Goal: Information Seeking & Learning: Learn about a topic

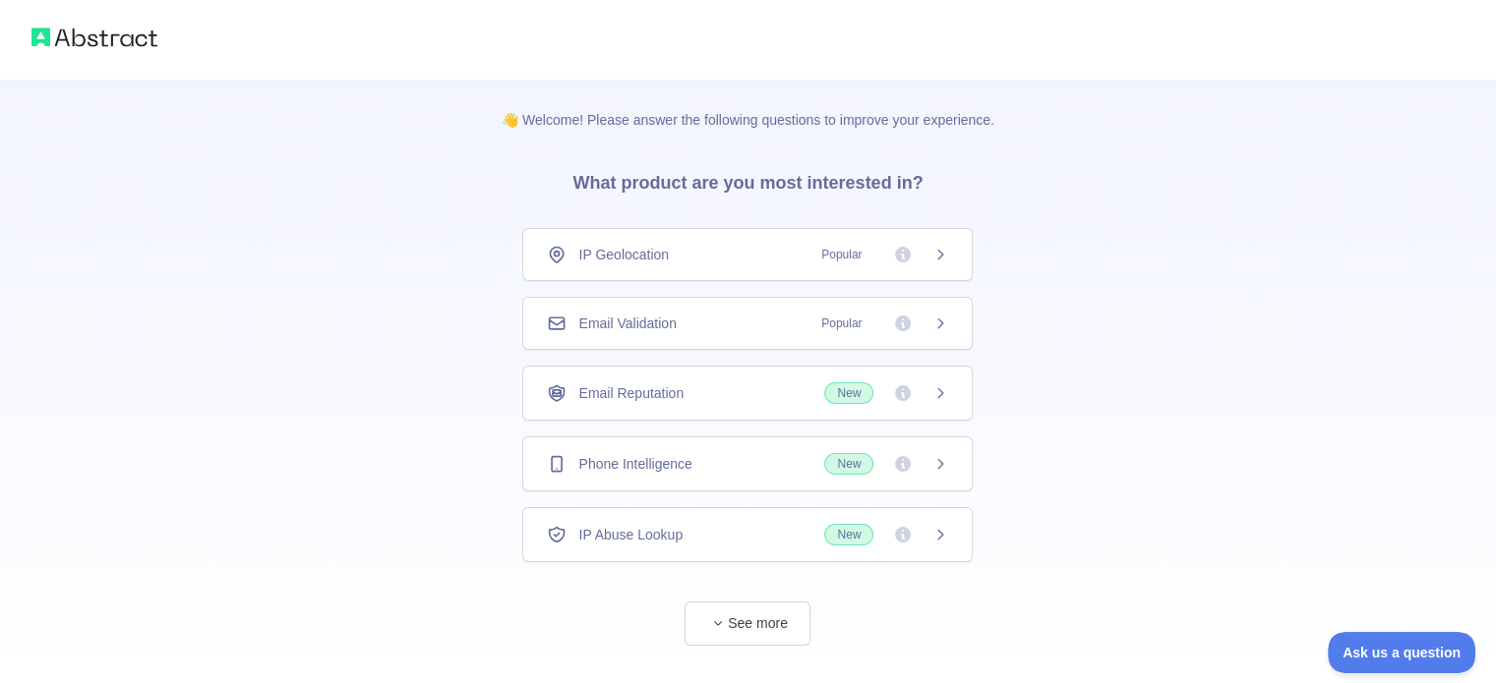
scroll to position [37, 0]
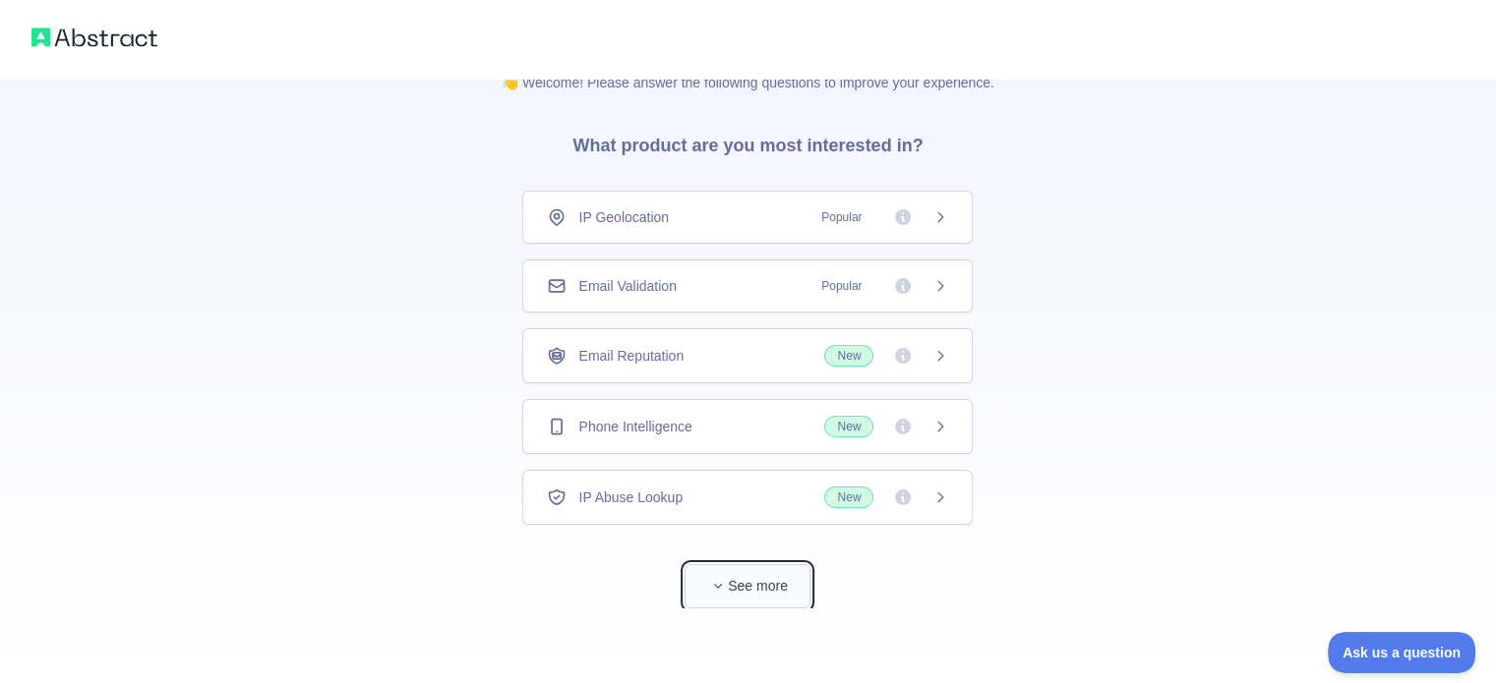
click at [697, 601] on button "See more" at bounding box center [747, 586] width 126 height 44
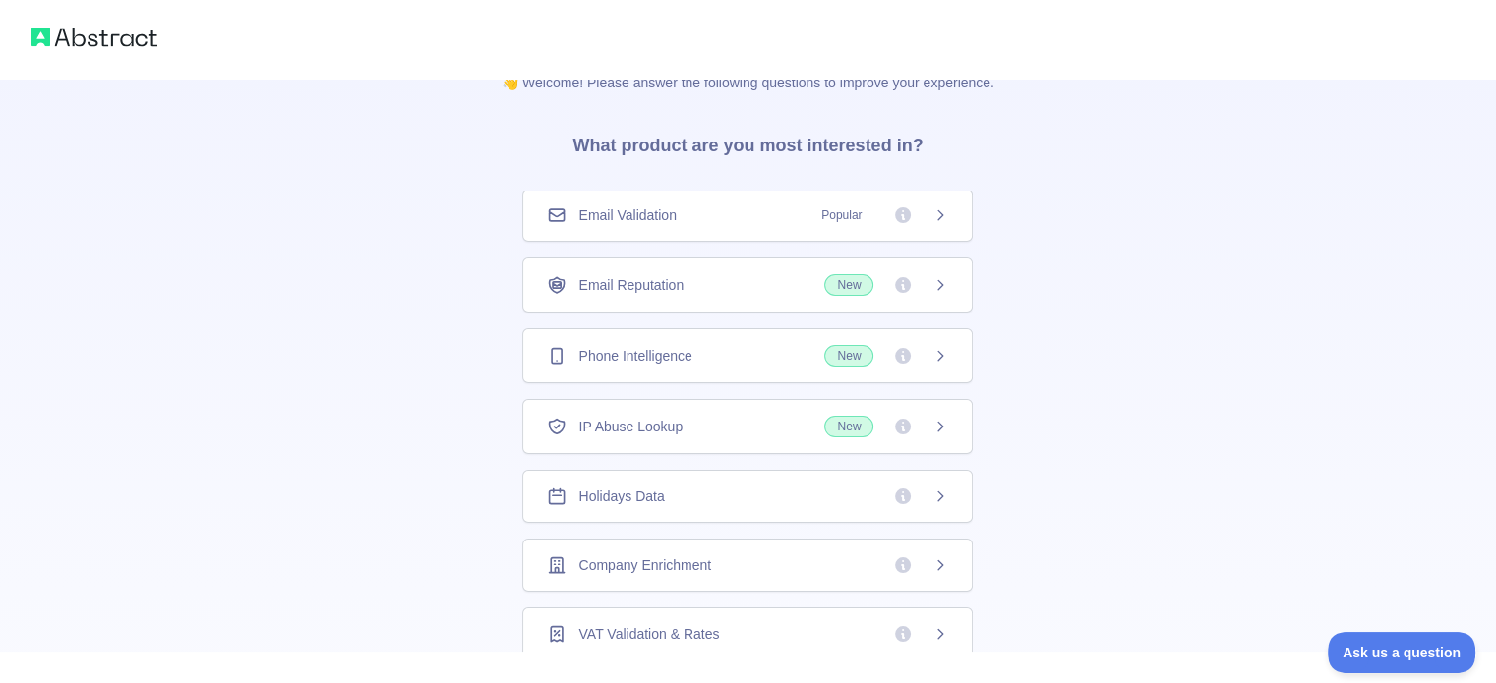
click at [644, 547] on div "Company Enrichment" at bounding box center [747, 565] width 450 height 53
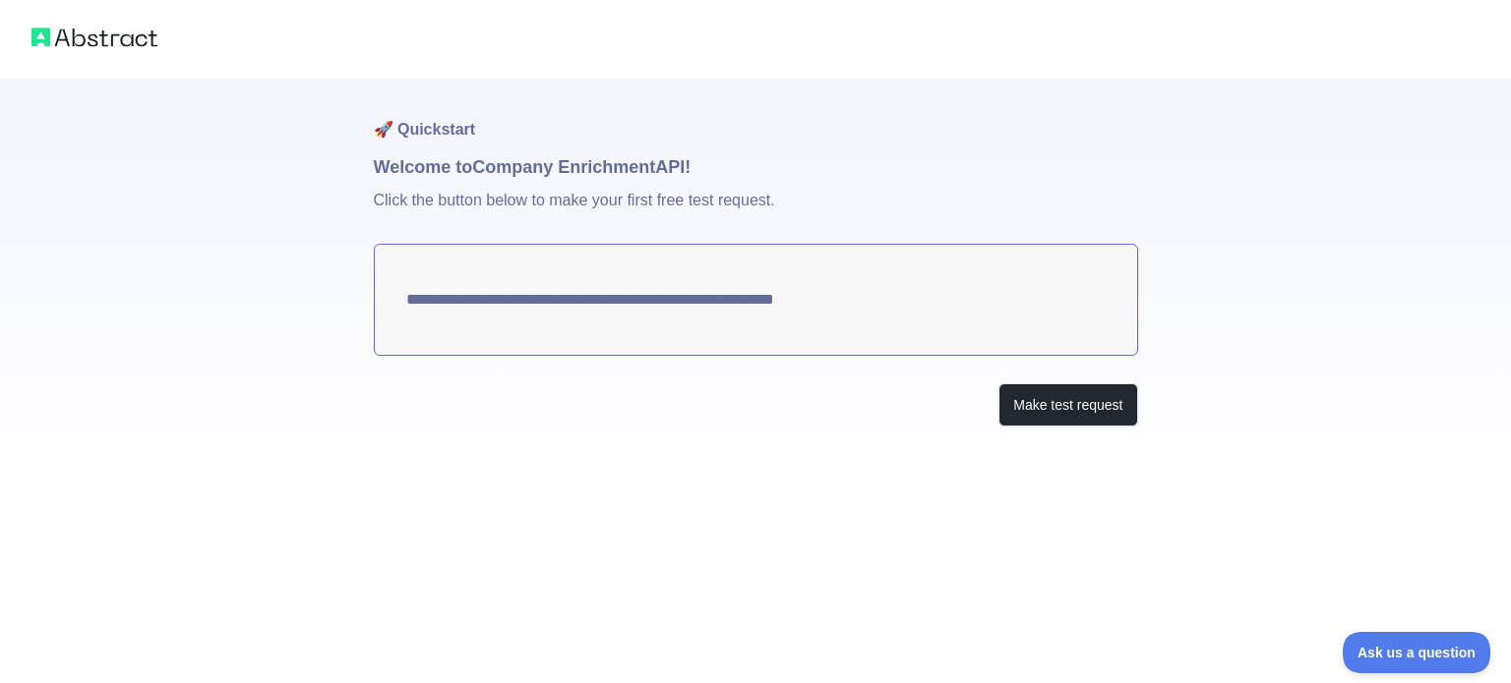
click at [903, 298] on textarea "**********" at bounding box center [756, 300] width 764 height 112
click at [829, 299] on textarea "**********" at bounding box center [756, 300] width 764 height 112
click at [910, 306] on textarea "**********" at bounding box center [756, 300] width 764 height 112
click at [901, 299] on textarea "**********" at bounding box center [756, 300] width 764 height 112
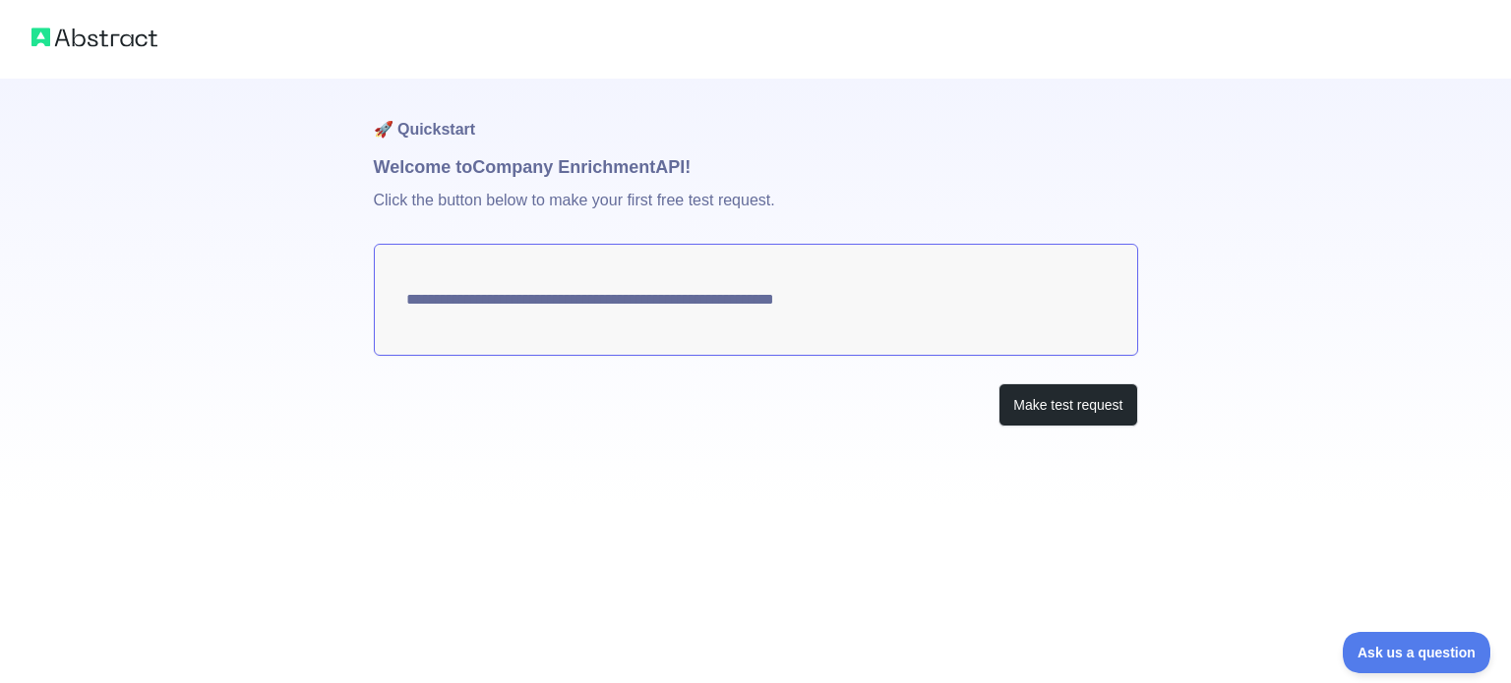
drag, startPoint x: 901, startPoint y: 299, endPoint x: 763, endPoint y: 297, distance: 137.7
click at [763, 297] on textarea "**********" at bounding box center [756, 300] width 764 height 112
click at [399, 196] on p "Click the button below to make your first free test request." at bounding box center [756, 212] width 764 height 63
click at [1066, 402] on button "Make test request" at bounding box center [1067, 406] width 139 height 44
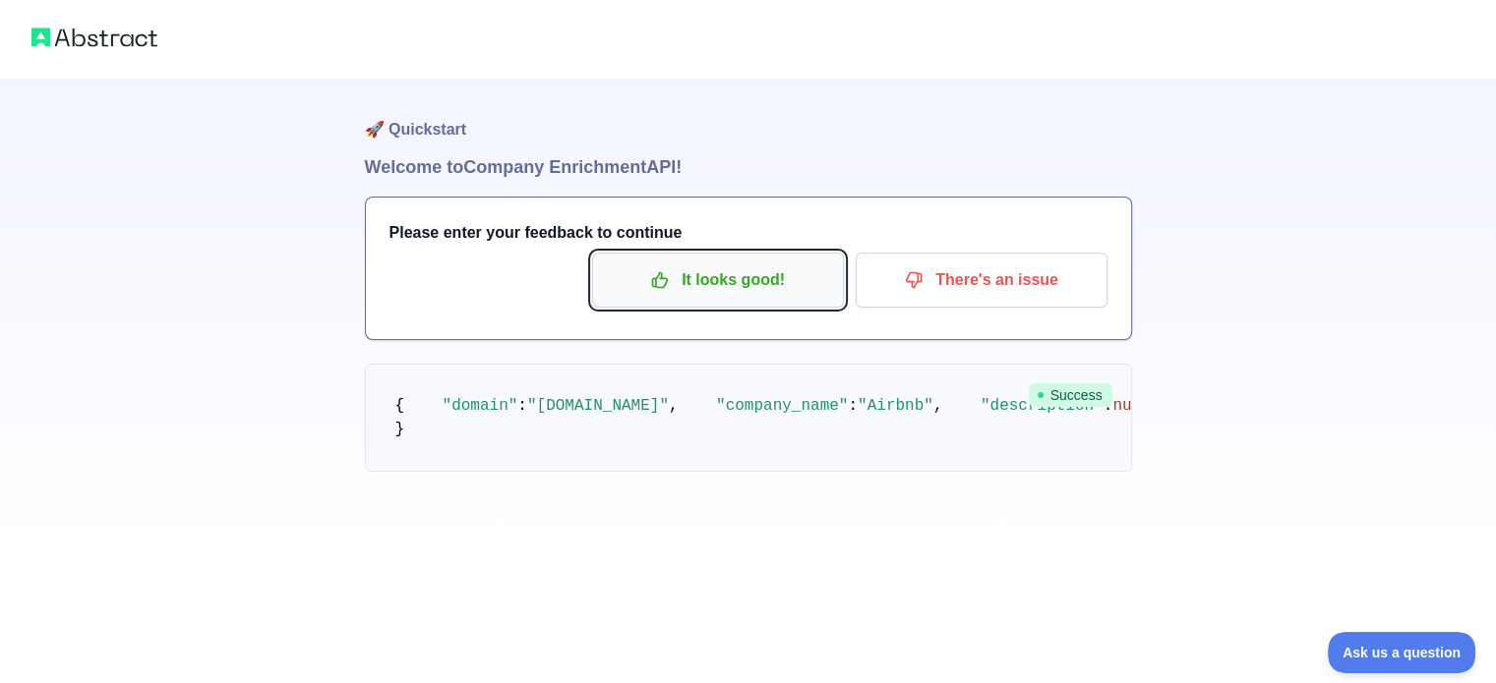
click at [682, 275] on p "It looks good!" at bounding box center [718, 280] width 222 height 33
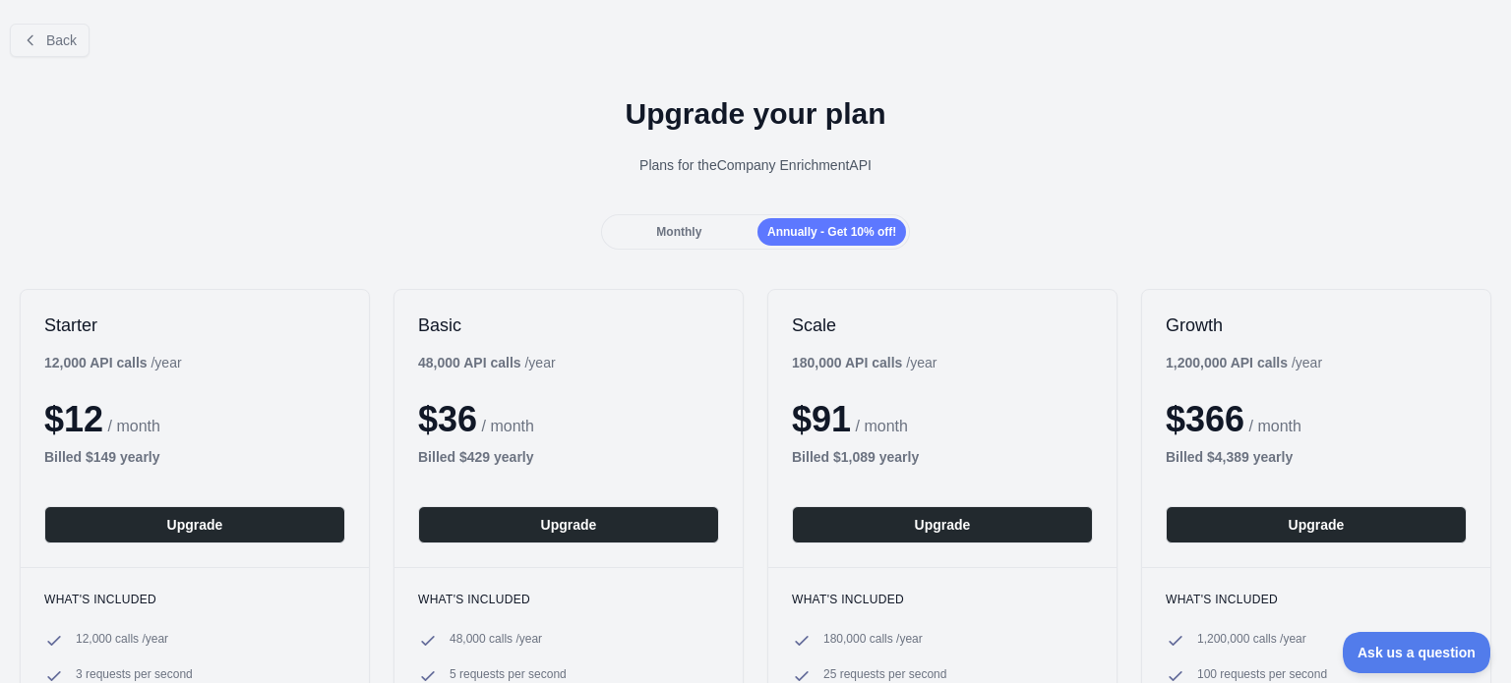
click at [673, 228] on span "Monthly" at bounding box center [678, 232] width 45 height 14
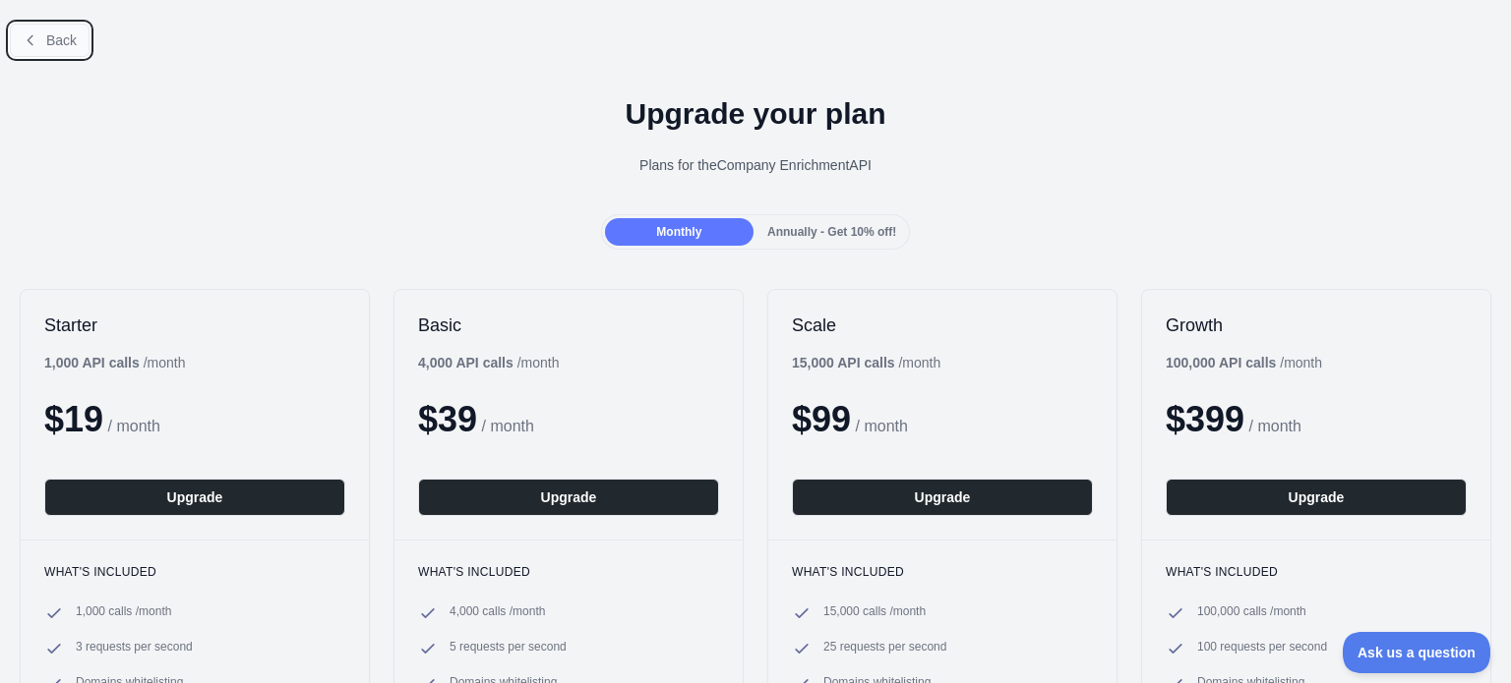
click at [71, 45] on span "Back" at bounding box center [61, 40] width 30 height 16
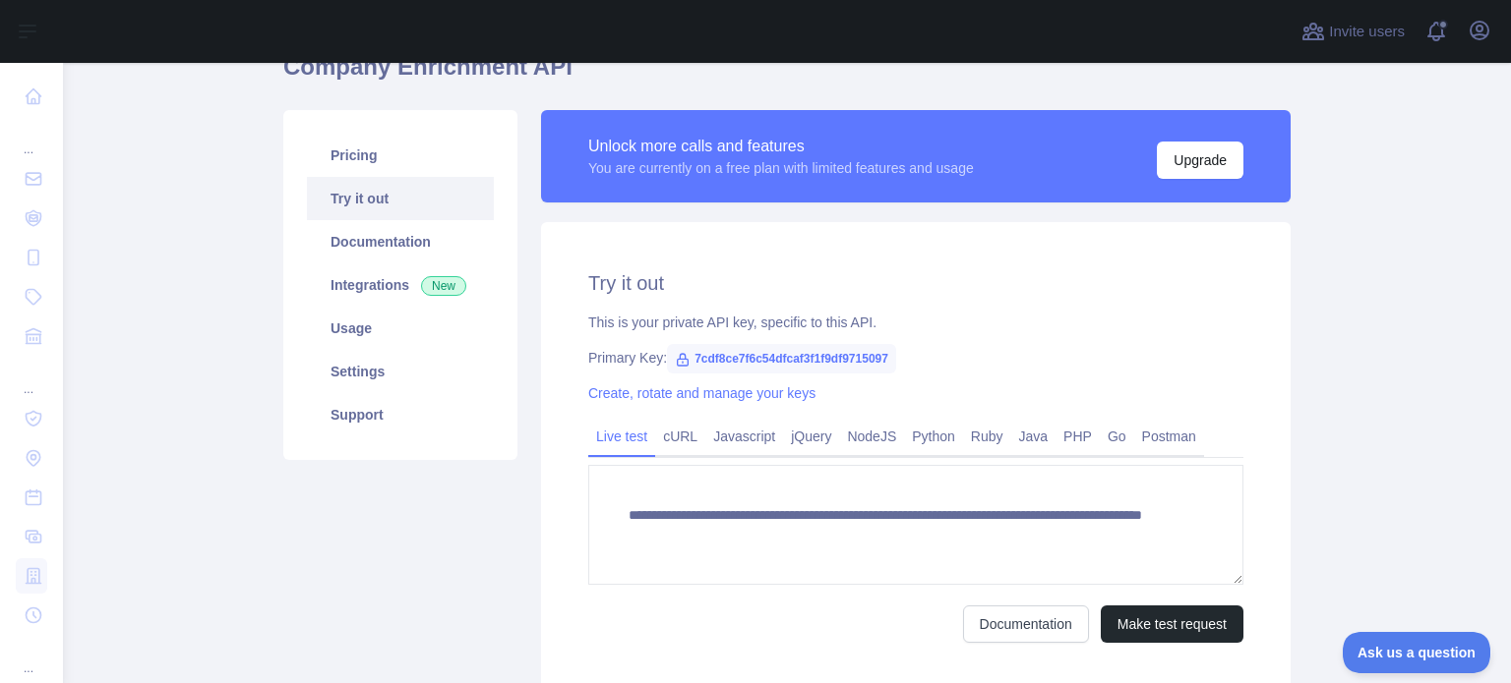
scroll to position [98, 0]
click at [693, 362] on span "7cdf8ce7f6c54dfcaf3f1f9df9715097" at bounding box center [781, 359] width 229 height 30
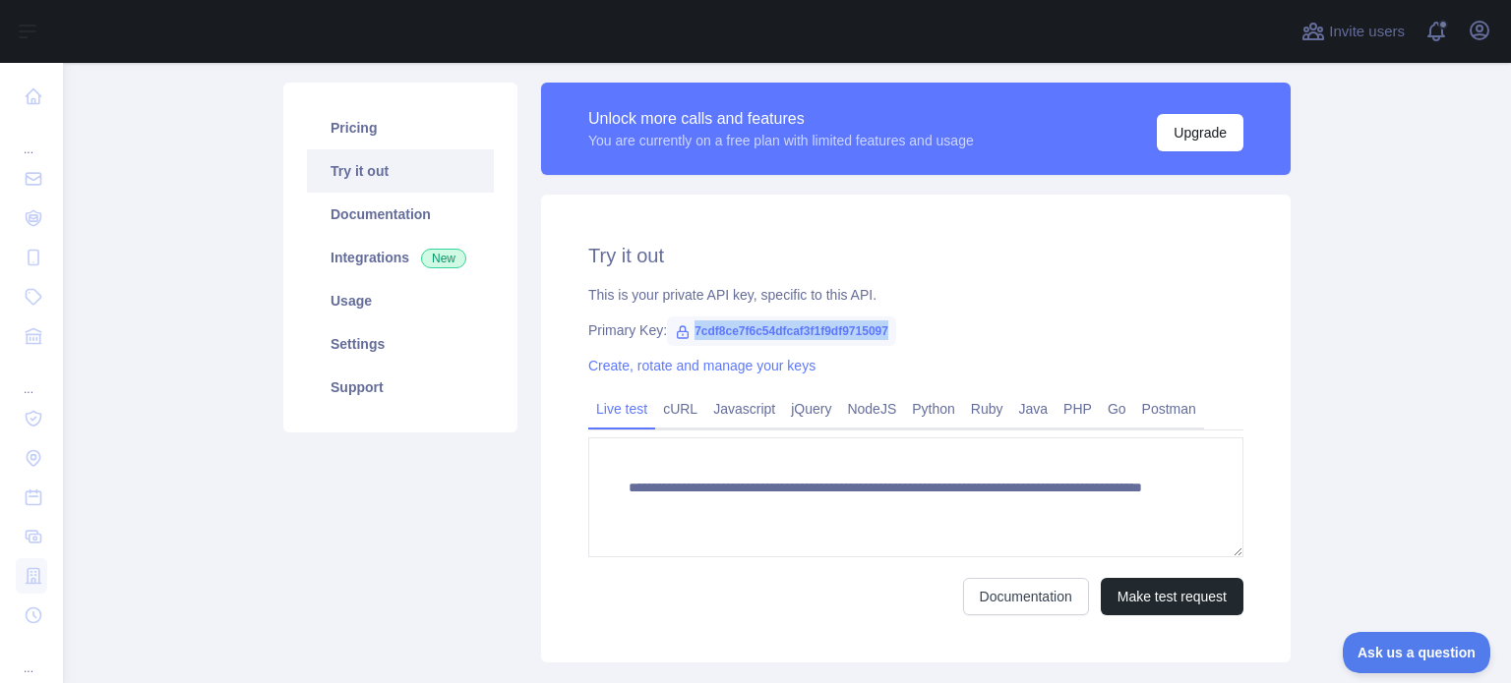
scroll to position [83, 0]
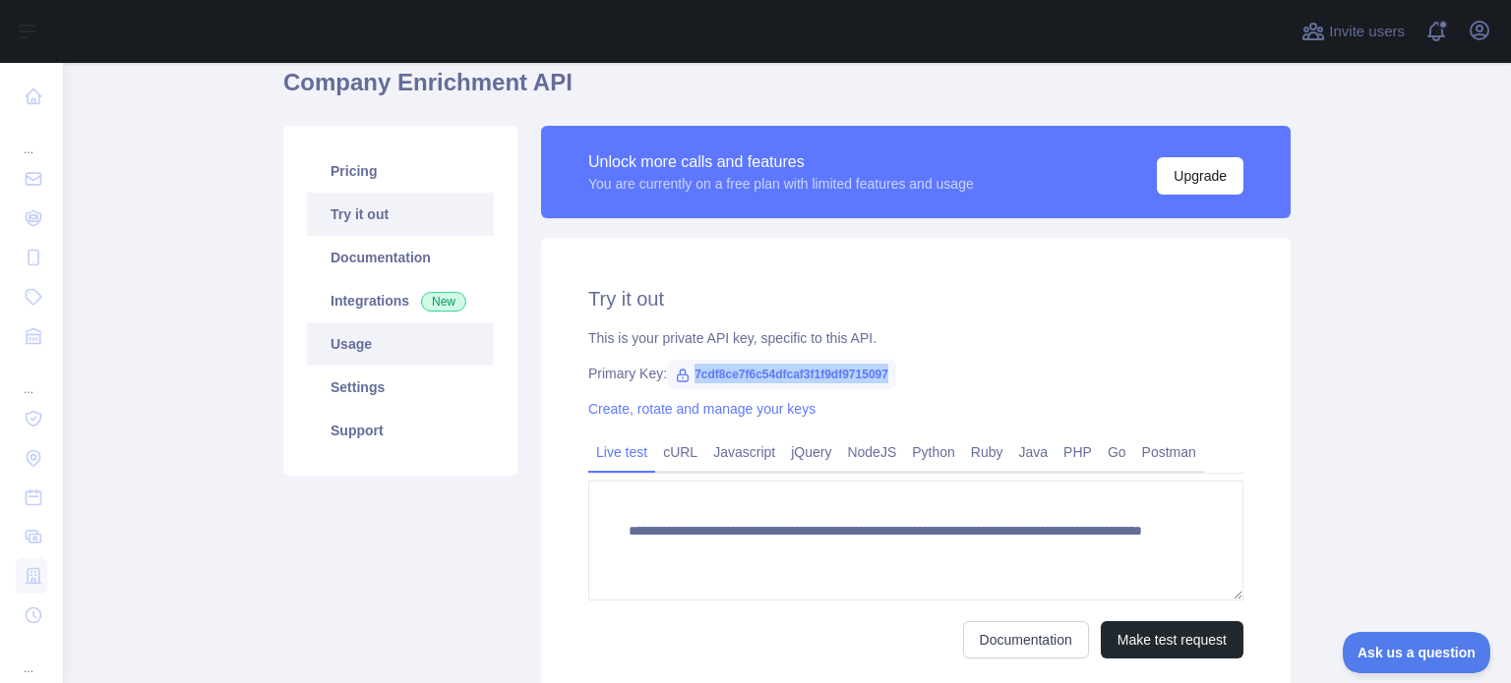
click at [348, 341] on link "Usage" at bounding box center [400, 344] width 187 height 43
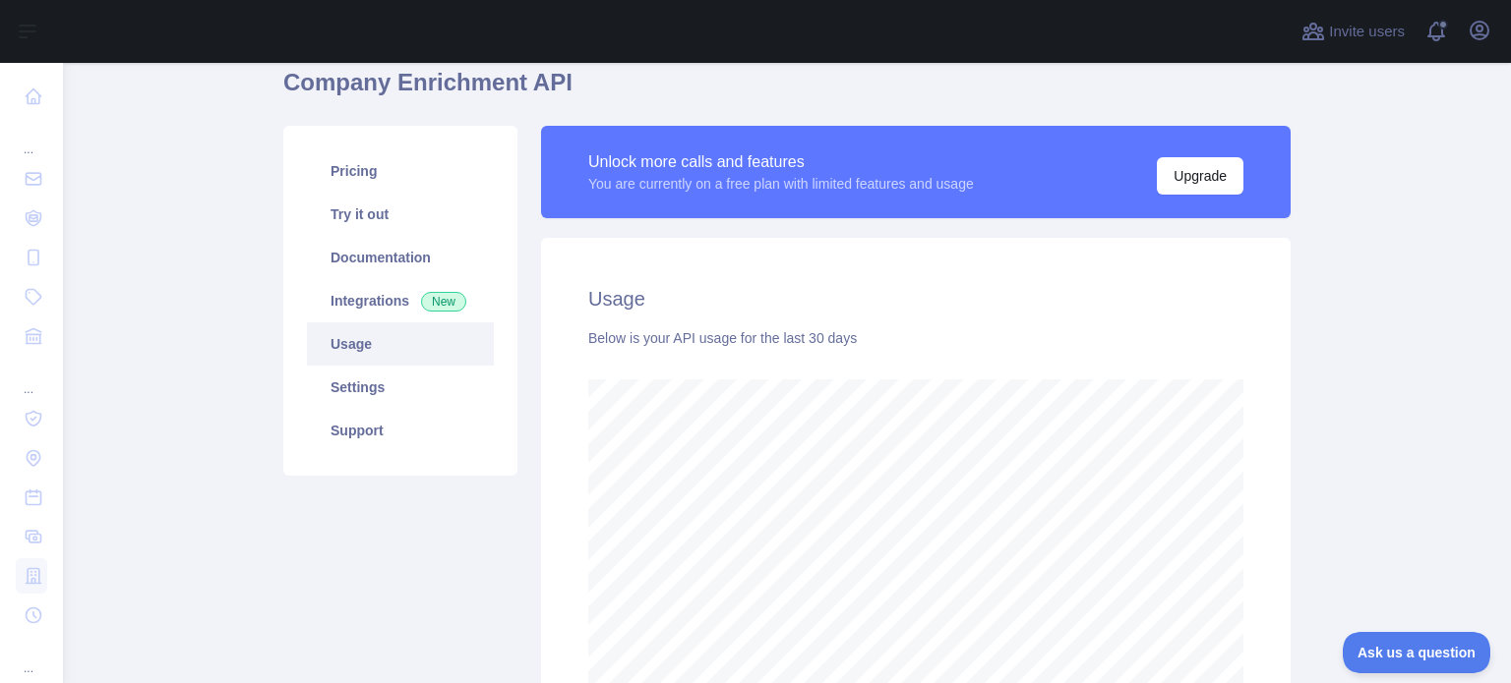
scroll to position [621, 1432]
click at [387, 176] on link "Pricing" at bounding box center [400, 170] width 187 height 43
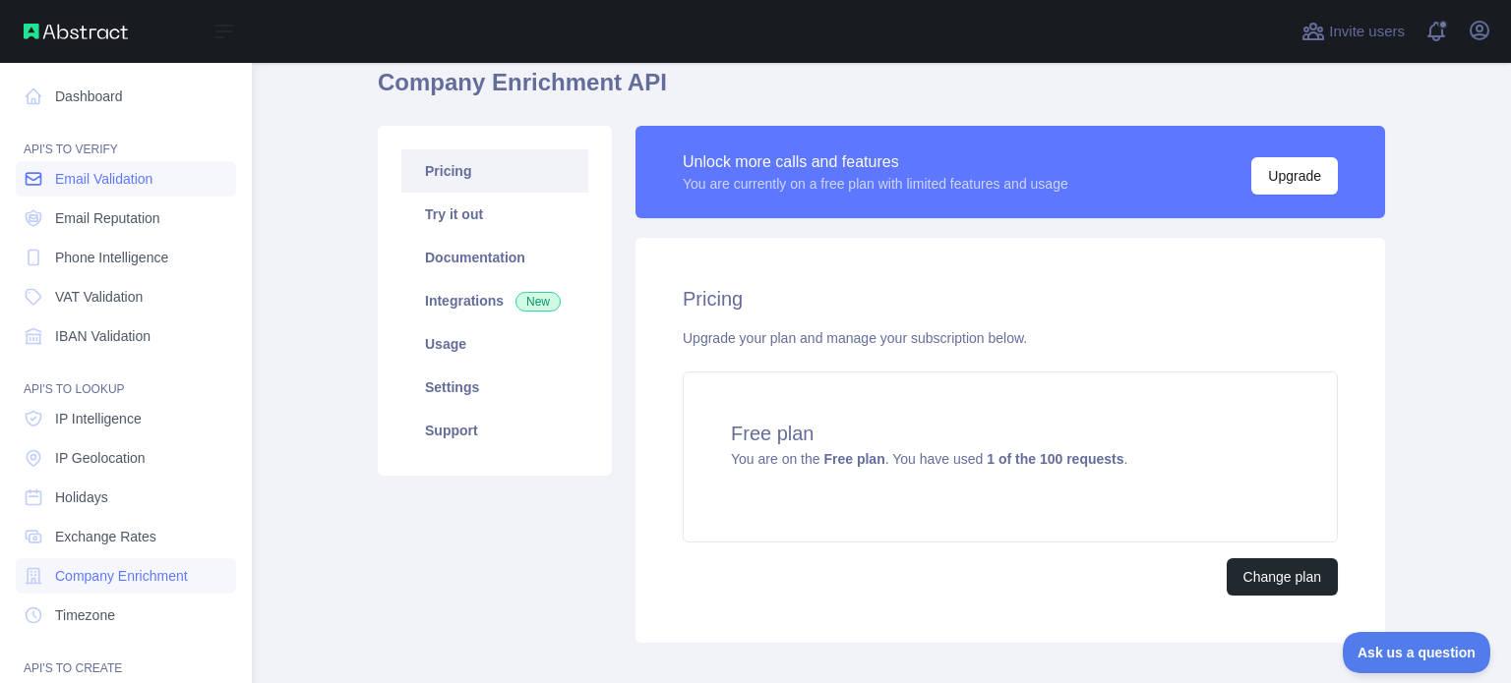
click at [104, 182] on span "Email Validation" at bounding box center [103, 179] width 97 height 20
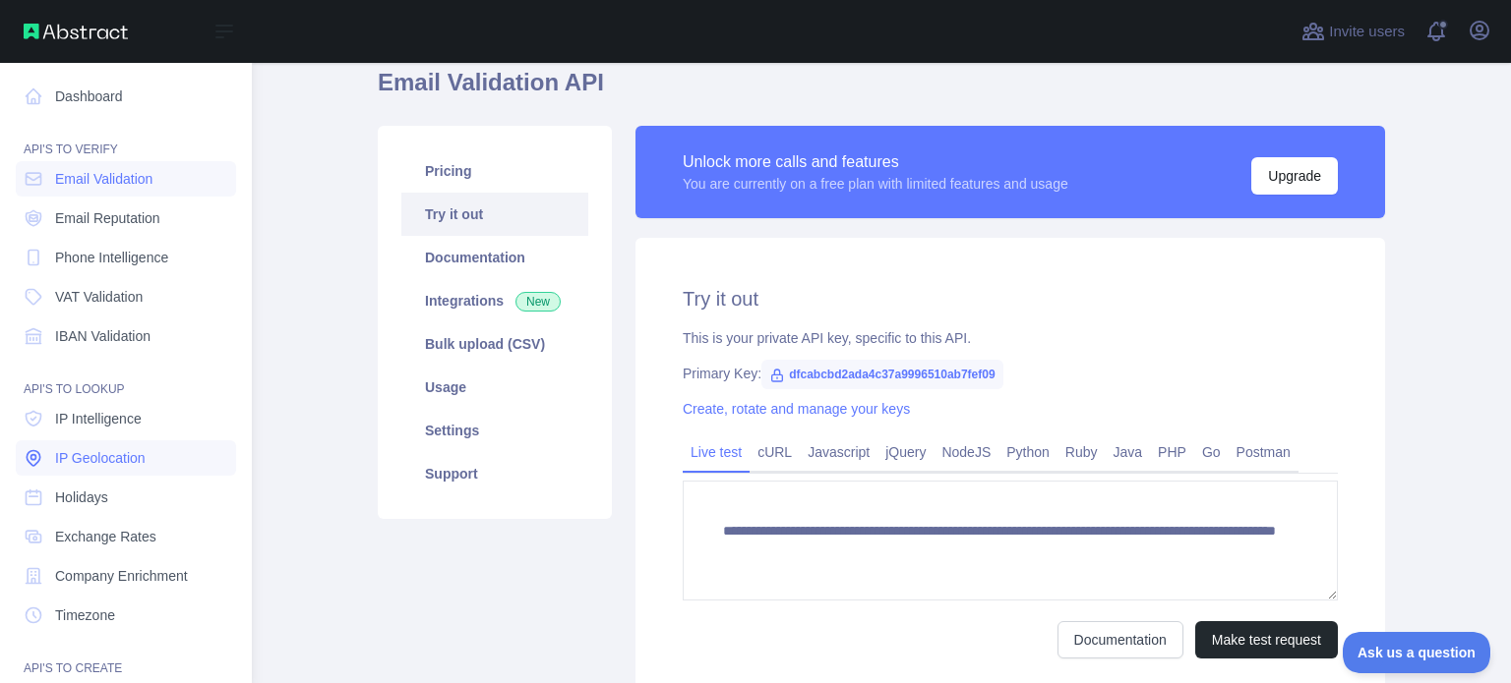
click at [129, 462] on span "IP Geolocation" at bounding box center [100, 458] width 90 height 20
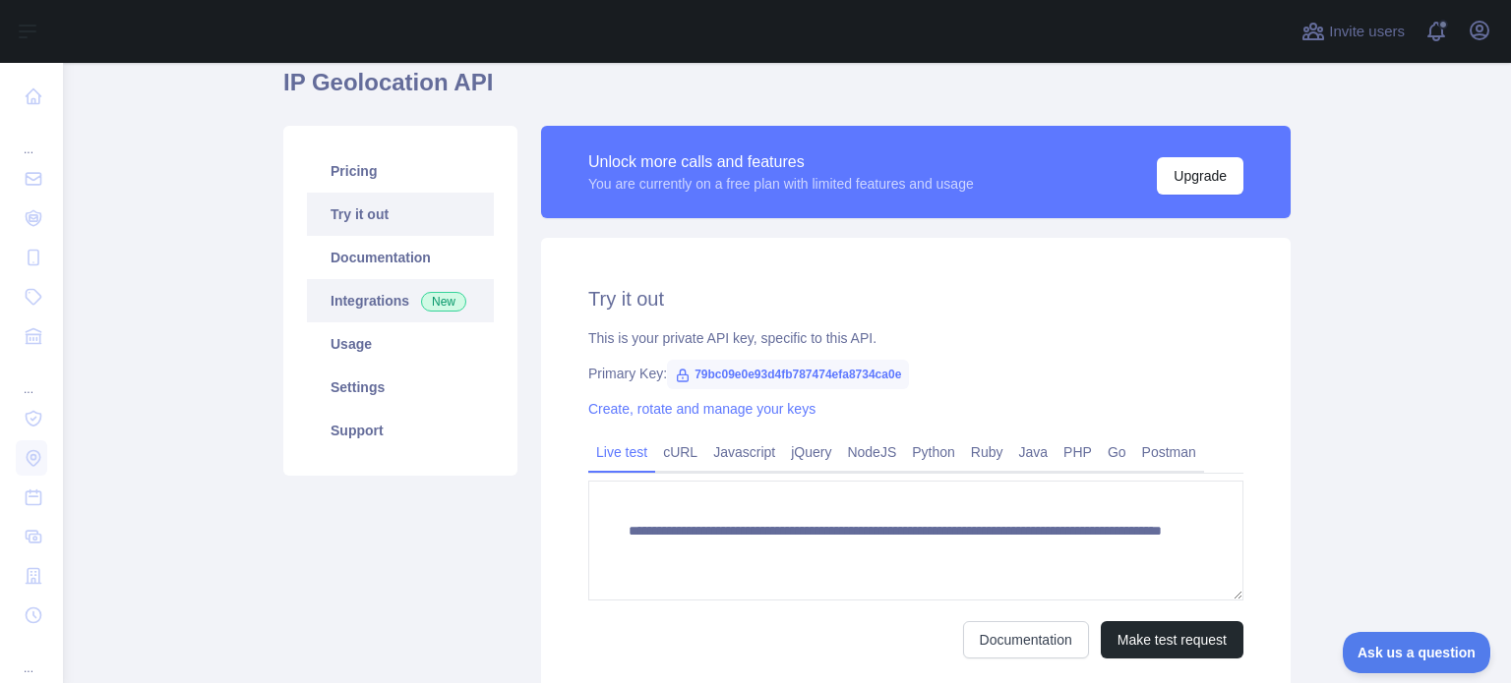
click at [389, 308] on link "Integrations New" at bounding box center [400, 300] width 187 height 43
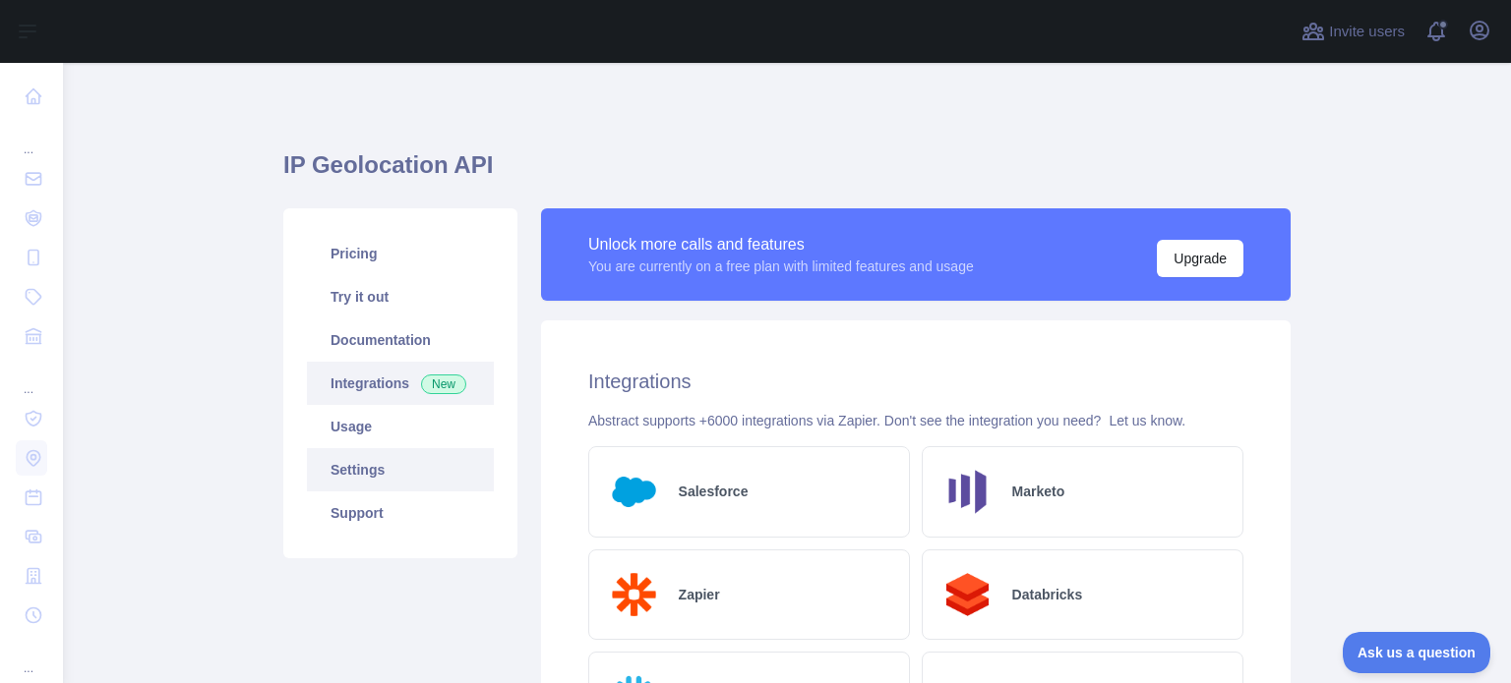
click at [374, 488] on link "Settings" at bounding box center [400, 469] width 187 height 43
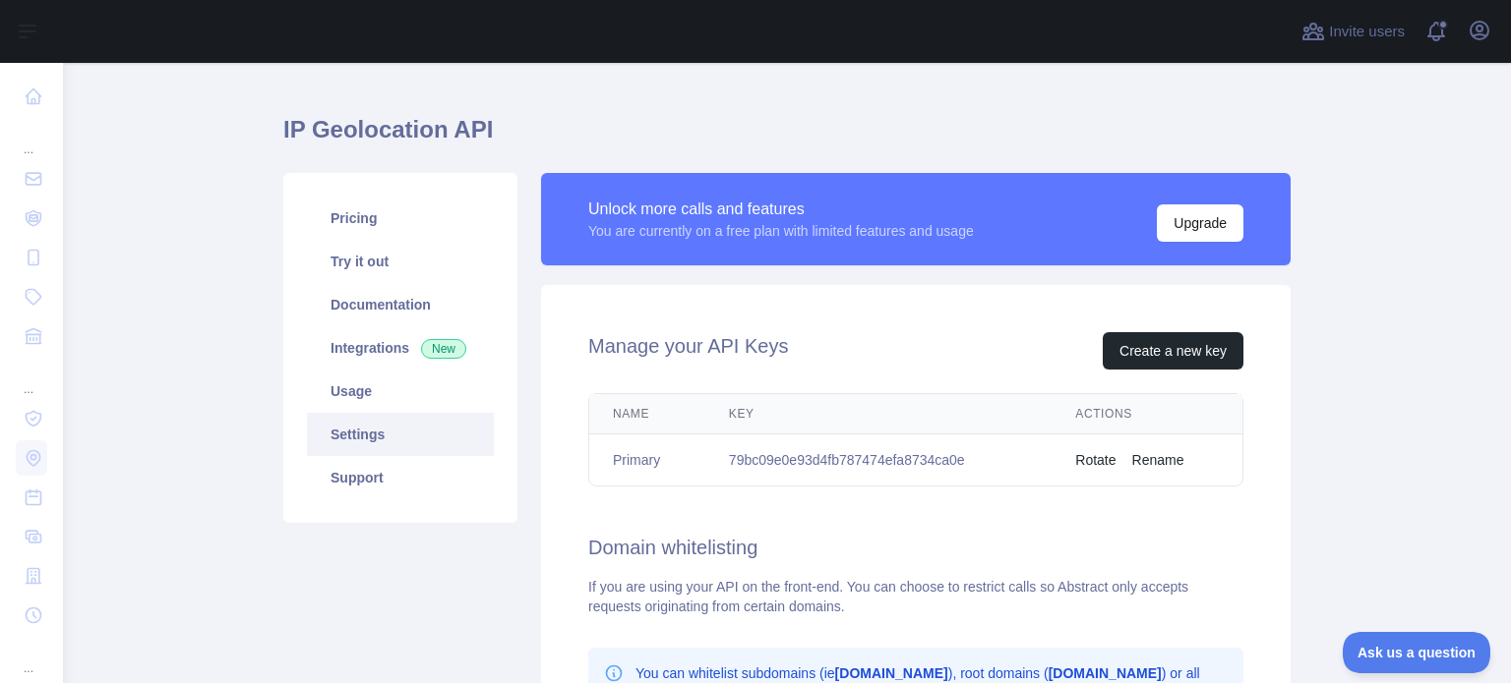
scroll to position [30, 0]
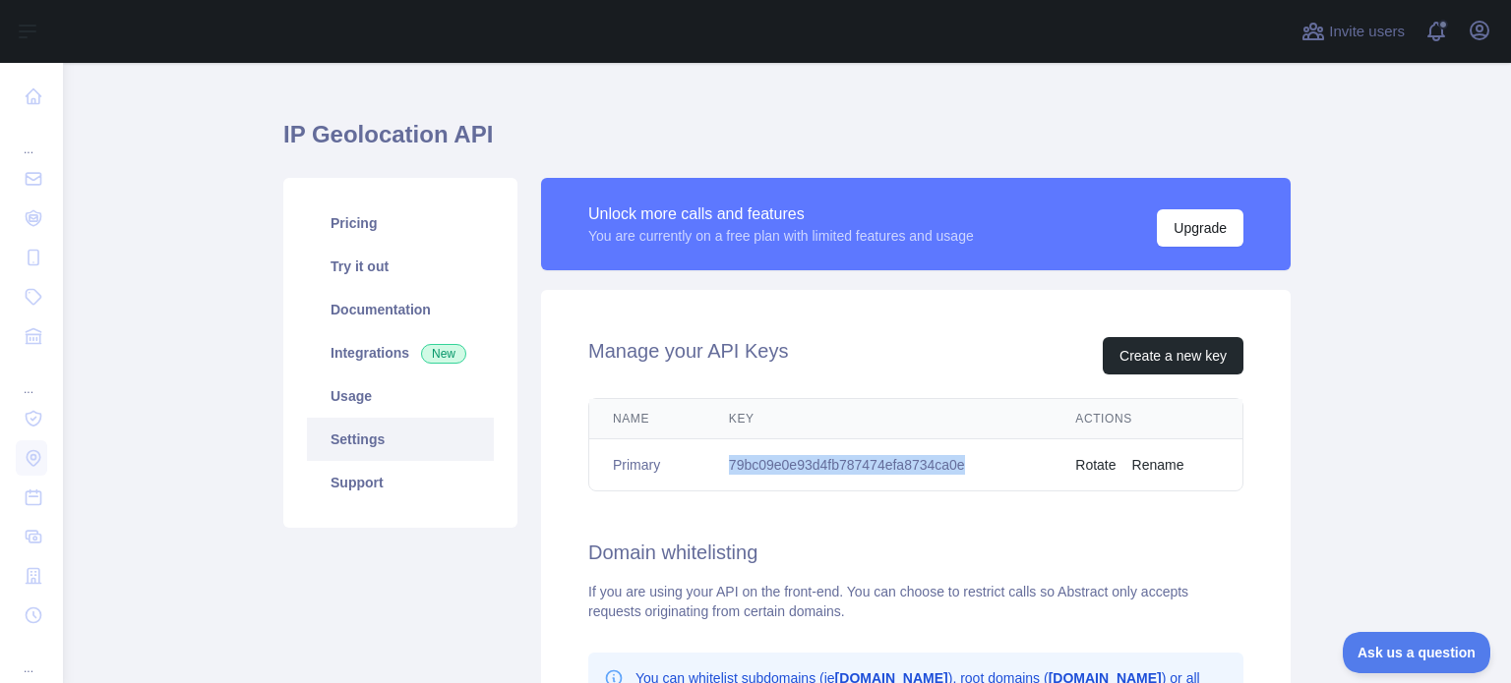
drag, startPoint x: 972, startPoint y: 467, endPoint x: 716, endPoint y: 459, distance: 255.8
click at [716, 459] on td "79bc09e0e93d4fb787474efa8734ca0e" at bounding box center [878, 466] width 346 height 52
copy td "79bc09e0e93d4fb787474efa8734ca0e"
